Goal: Task Accomplishment & Management: Use online tool/utility

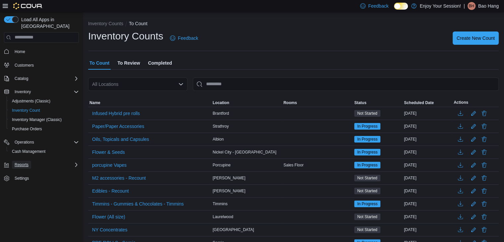
click at [19, 161] on span "Reports" at bounding box center [22, 165] width 14 height 8
click at [22, 181] on span "Reports" at bounding box center [19, 183] width 14 height 5
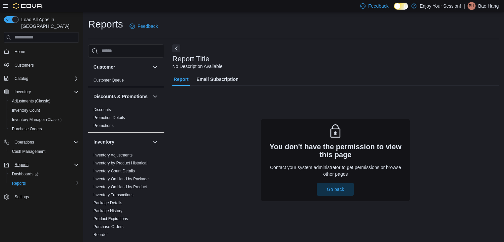
scroll to position [2, 0]
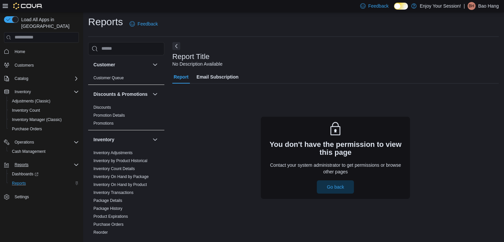
click at [486, 4] on p "Bao Hang" at bounding box center [489, 6] width 21 height 8
click at [195, 120] on div "You don't have the permission to view this page Contact your system administrat…" at bounding box center [335, 158] width 327 height 82
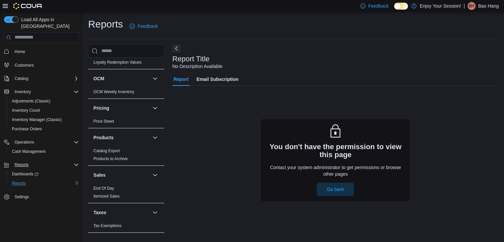
scroll to position [223, 0]
click at [105, 189] on link "End Of Day" at bounding box center [104, 188] width 21 height 5
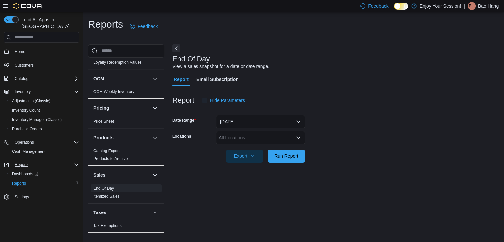
scroll to position [2, 0]
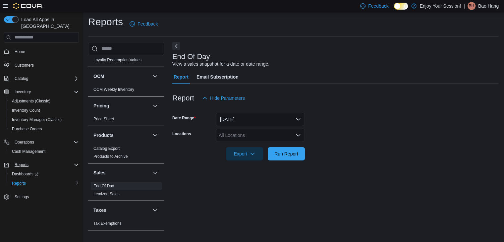
click at [256, 137] on div "All Locations" at bounding box center [260, 135] width 89 height 13
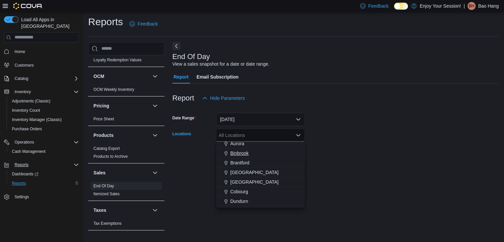
scroll to position [29, 0]
click at [231, 196] on span "Dundurn" at bounding box center [239, 194] width 18 height 7
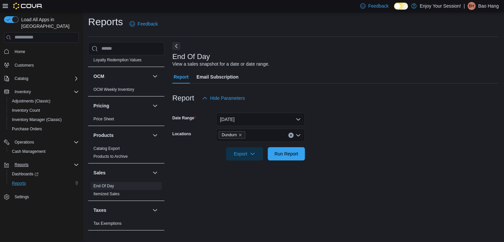
click at [341, 147] on form "Date Range [DATE] Locations Dundurn Export Run Report" at bounding box center [335, 133] width 327 height 56
click at [308, 152] on form "Date Range [DATE] Locations Dundurn Export Run Report" at bounding box center [335, 133] width 327 height 56
click at [303, 153] on button "Run Report" at bounding box center [286, 153] width 37 height 13
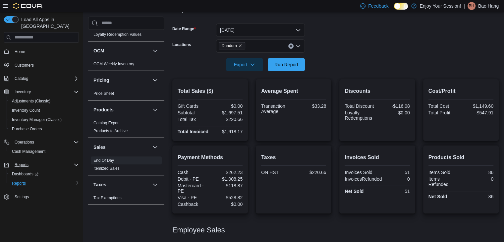
scroll to position [175, 0]
